Goal: Task Accomplishment & Management: Use online tool/utility

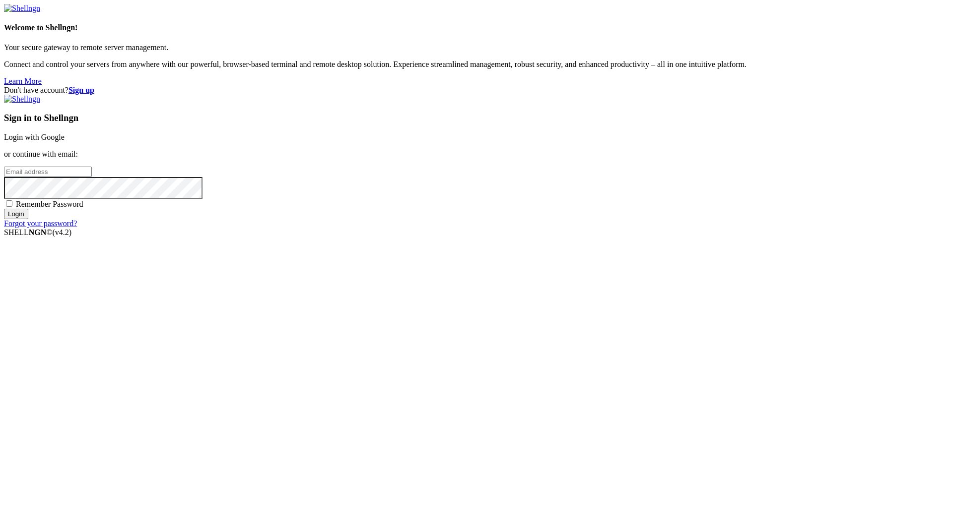
type input "[EMAIL_ADDRESS][DOMAIN_NAME]"
click at [83, 208] on span "Remember Password" at bounding box center [49, 204] width 67 height 8
click at [12, 207] on input "Remember Password" at bounding box center [9, 203] width 6 height 6
checkbox input "true"
click at [541, 228] on div "Sign in to Shellngn Login with Google or continue with email: [EMAIL_ADDRESS][D…" at bounding box center [476, 161] width 945 height 133
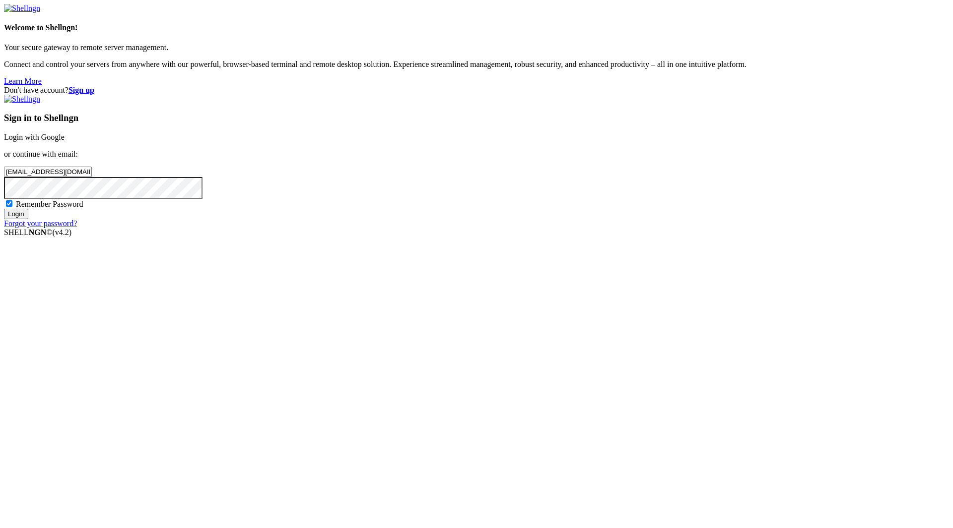
click at [28, 219] on input "Login" at bounding box center [16, 214] width 24 height 10
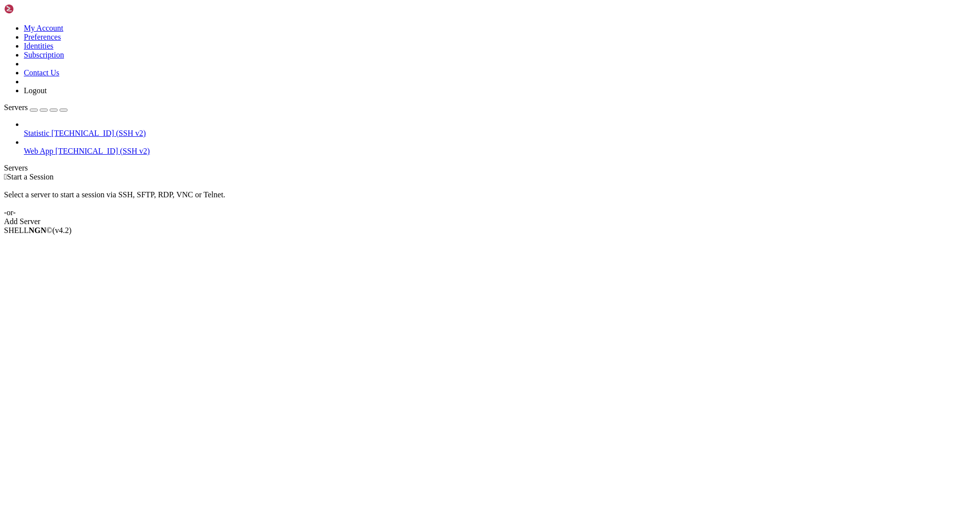
click at [49, 147] on span "Web App" at bounding box center [39, 151] width 30 height 8
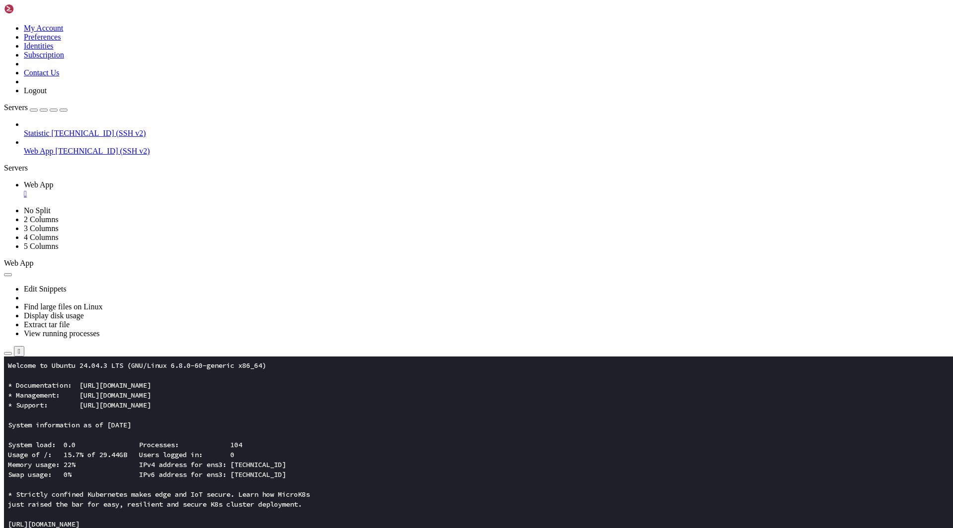
click at [8, 354] on icon "button" at bounding box center [8, 354] width 0 height 0
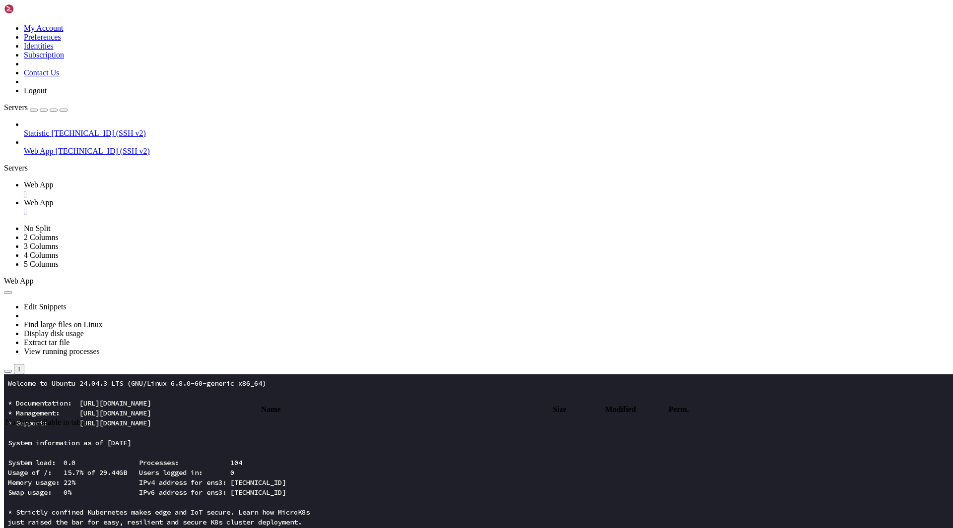
type input "/root"
